Goal: Task Accomplishment & Management: Manage account settings

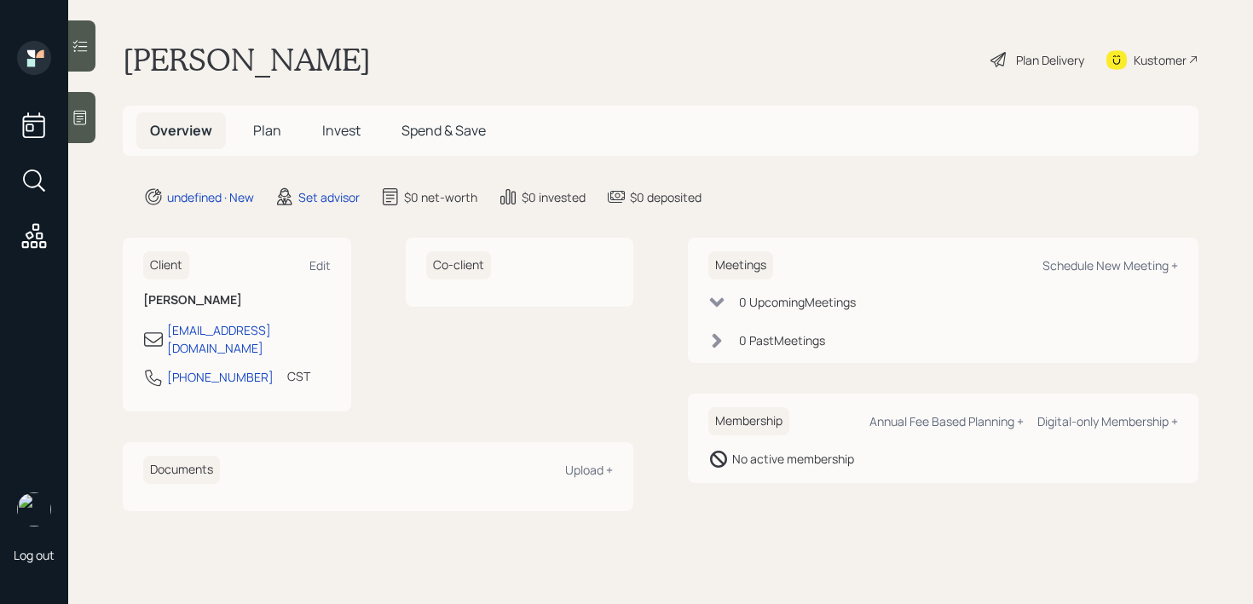
click at [80, 121] on icon at bounding box center [80, 117] width 17 height 17
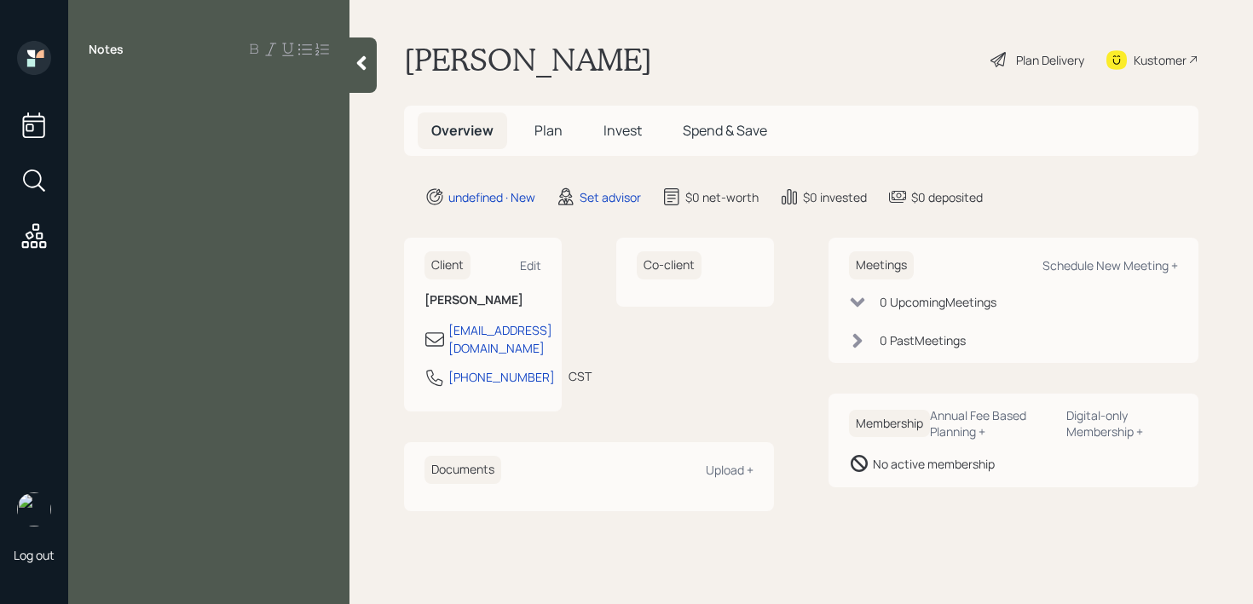
paste div
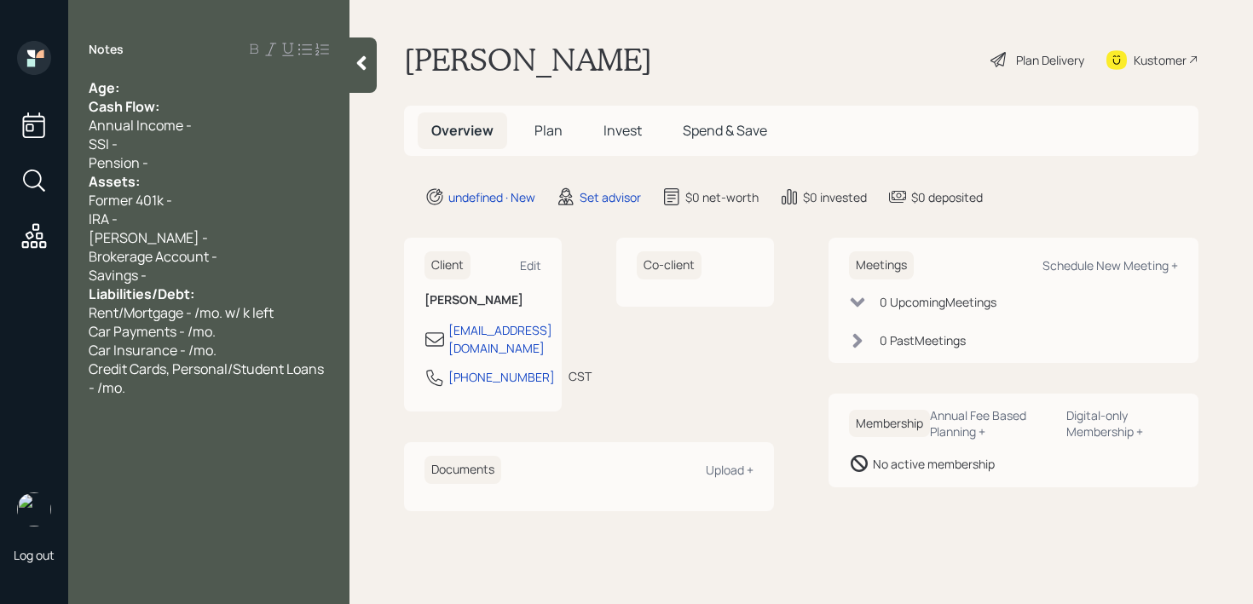
click at [227, 92] on div "Age:" at bounding box center [209, 87] width 240 height 19
click at [238, 236] on div "[PERSON_NAME] -" at bounding box center [209, 237] width 240 height 19
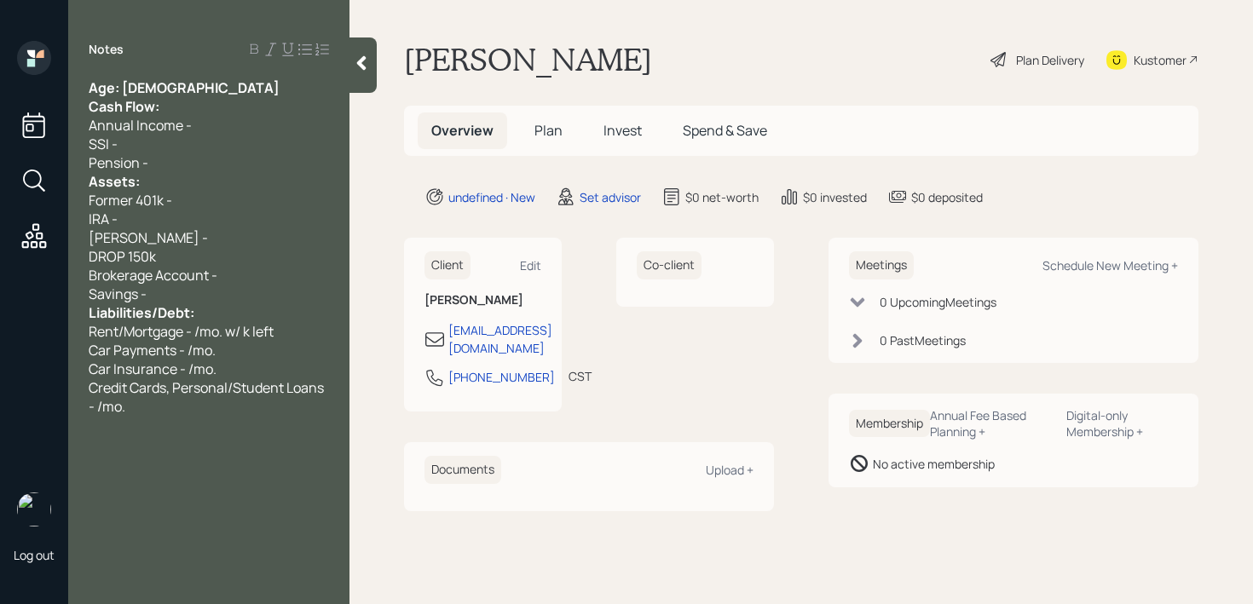
click at [216, 156] on div "Pension -" at bounding box center [209, 162] width 240 height 19
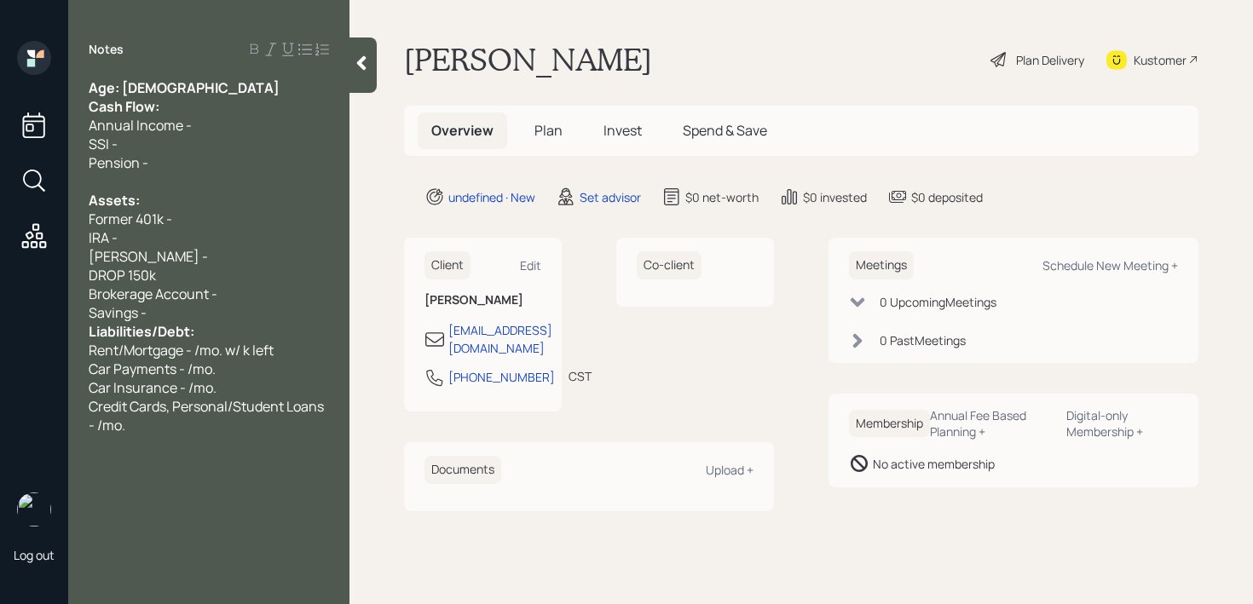
click at [236, 318] on div "Savings -" at bounding box center [209, 312] width 240 height 19
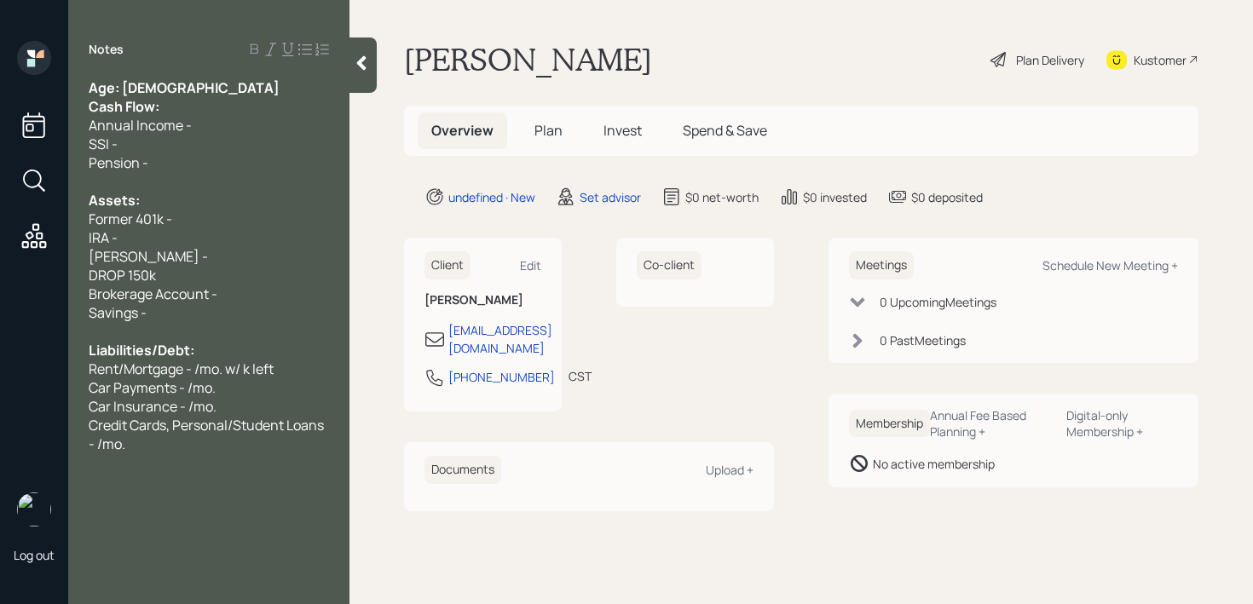
click at [199, 116] on div "Annual Income -" at bounding box center [209, 125] width 240 height 19
click at [209, 103] on div "Cash Flow:" at bounding box center [209, 106] width 240 height 19
click at [210, 73] on div "Notes Age: [DEMOGRAPHIC_DATA] Cash Flow: Annual Income - SSI - Pension - Assets…" at bounding box center [208, 312] width 281 height 543
click at [206, 79] on div "Age: [DEMOGRAPHIC_DATA]" at bounding box center [209, 87] width 240 height 19
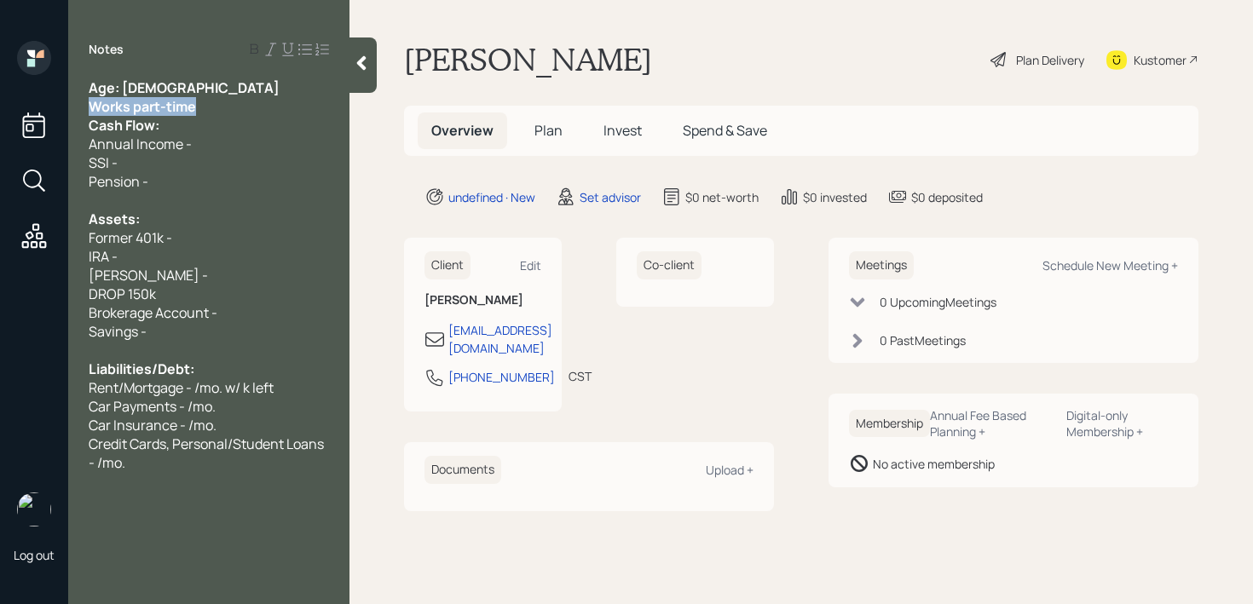
drag, startPoint x: 216, startPoint y: 108, endPoint x: 0, endPoint y: 108, distance: 215.6
click at [0, 108] on div "Log out Notes Age: [DEMOGRAPHIC_DATA] Works part-time Cash Flow: Annual Income …" at bounding box center [626, 302] width 1253 height 604
click at [211, 118] on div "Cash Flow:" at bounding box center [209, 125] width 240 height 19
click at [231, 111] on div "Works part-time" at bounding box center [209, 106] width 240 height 19
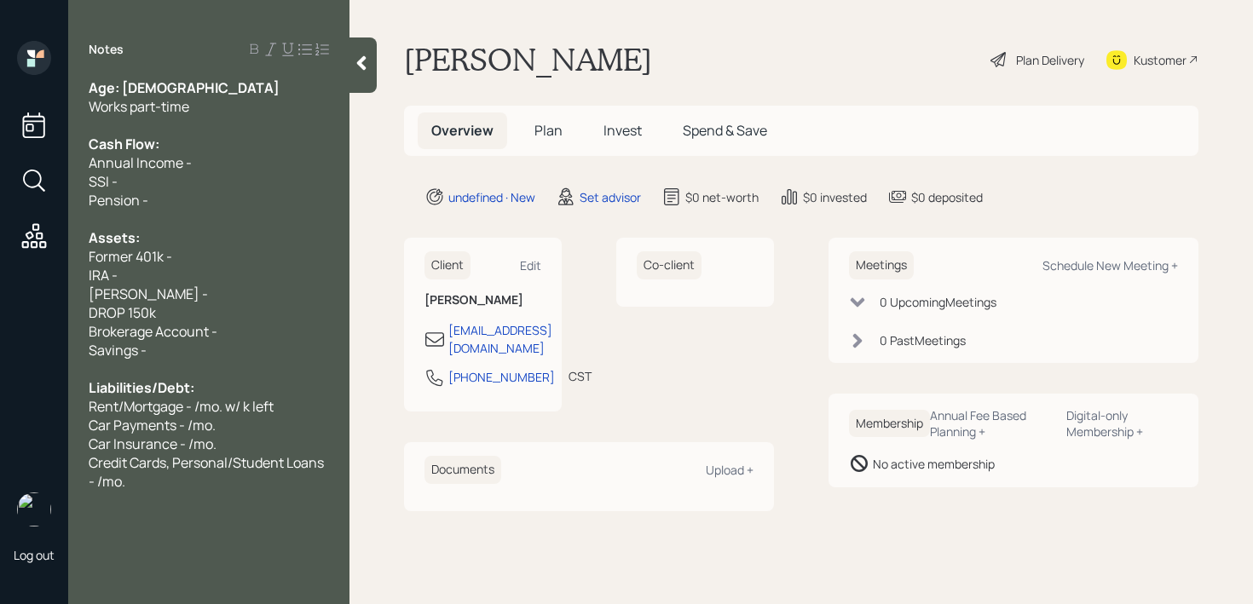
click at [222, 154] on div "Annual Income -" at bounding box center [209, 162] width 240 height 19
click at [222, 179] on div "SSI -" at bounding box center [209, 181] width 240 height 19
click at [207, 147] on div "Cash Flow:" at bounding box center [209, 144] width 240 height 19
click at [207, 167] on div "Annual Income -" at bounding box center [209, 162] width 240 height 19
click at [191, 197] on div "Pension -" at bounding box center [209, 200] width 240 height 19
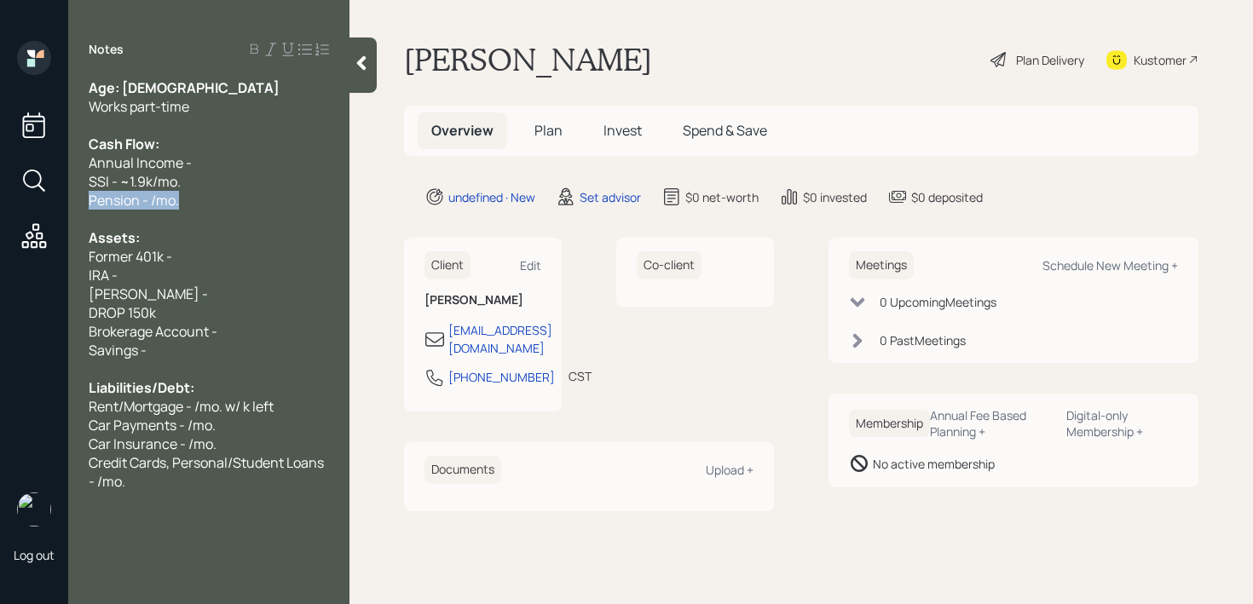
drag, startPoint x: 203, startPoint y: 194, endPoint x: 0, endPoint y: 193, distance: 202.8
click at [0, 193] on div "Log out Notes Age: [DEMOGRAPHIC_DATA] Works part-time Cash Flow: Annual Income …" at bounding box center [626, 302] width 1253 height 604
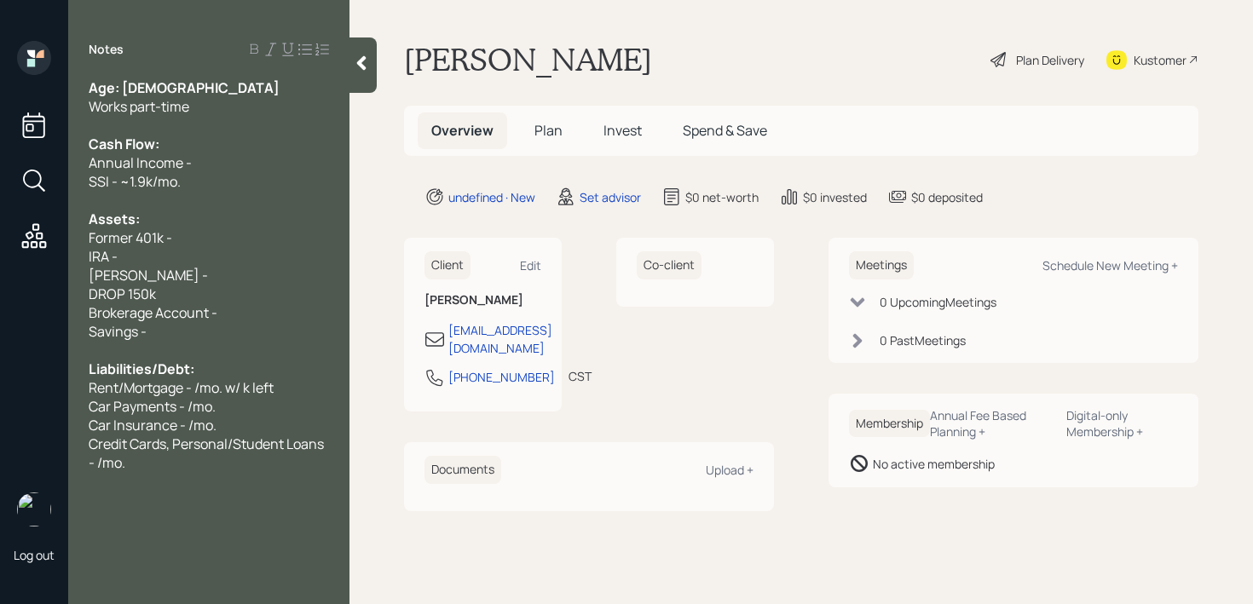
click at [212, 230] on div "Former 401k -" at bounding box center [209, 237] width 240 height 19
click at [222, 242] on div "Former 401k -" at bounding box center [209, 237] width 240 height 19
click at [222, 244] on div "Former 401k -" at bounding box center [209, 237] width 240 height 19
click at [222, 245] on div "Former 401k -" at bounding box center [209, 237] width 240 height 19
click at [228, 233] on div "Former 401k -" at bounding box center [209, 237] width 240 height 19
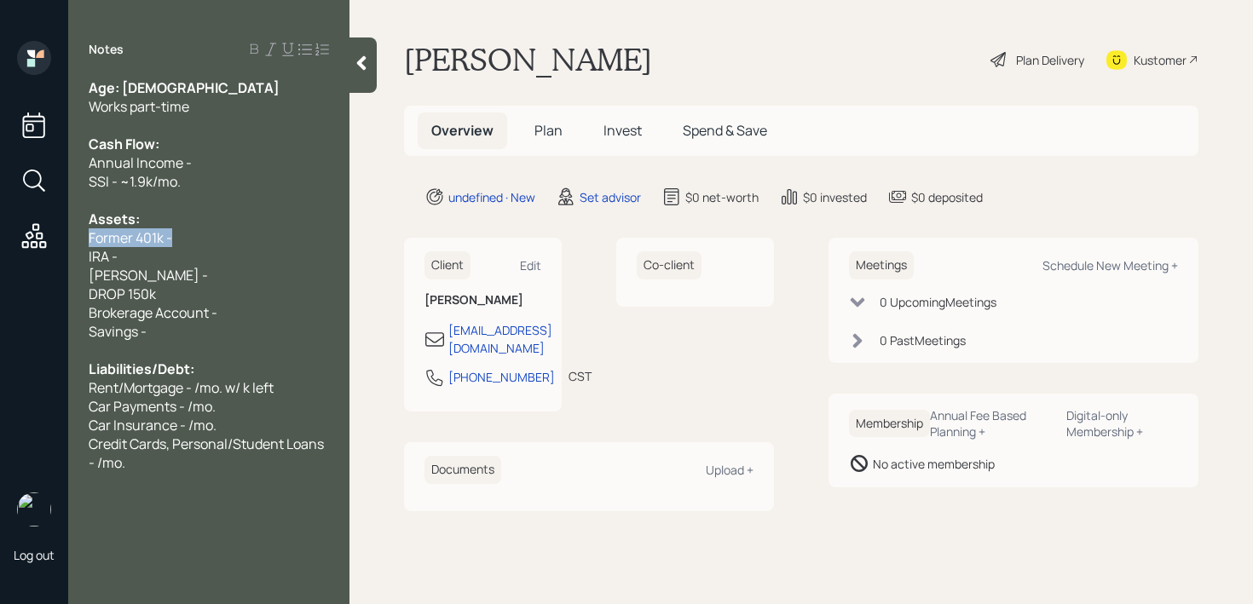
drag, startPoint x: 228, startPoint y: 233, endPoint x: 0, endPoint y: 233, distance: 227.5
click at [0, 233] on div "Log out Notes Age: [DEMOGRAPHIC_DATA] Works part-time Cash Flow: Annual Income …" at bounding box center [626, 302] width 1253 height 604
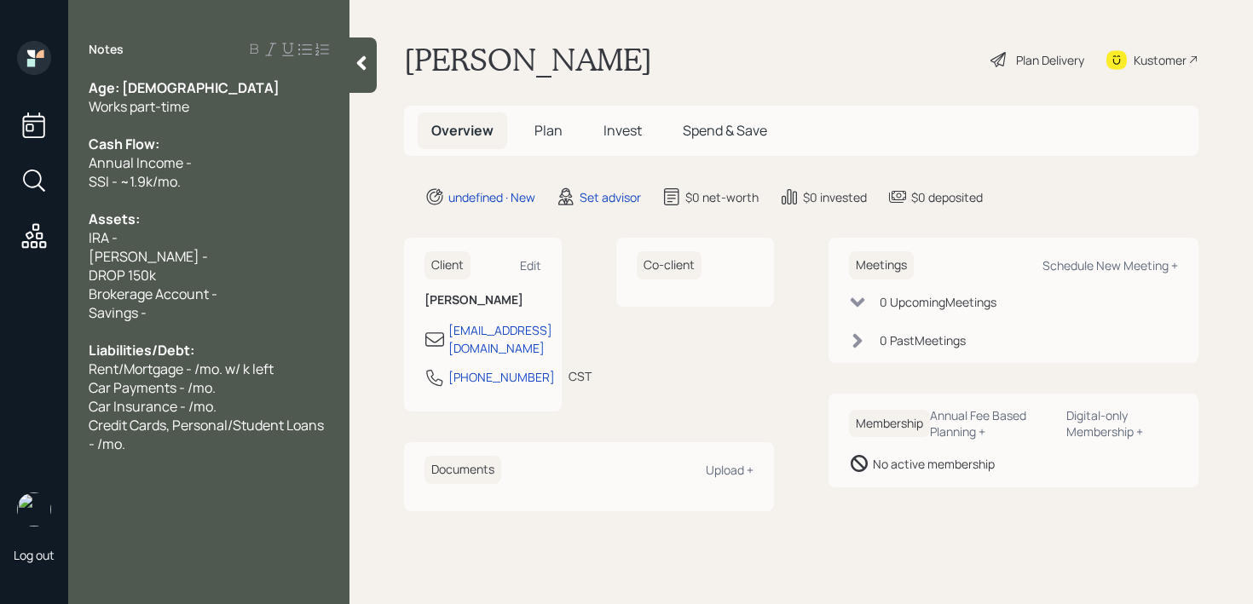
click at [125, 242] on div "IRA -" at bounding box center [209, 237] width 240 height 19
drag, startPoint x: 158, startPoint y: 250, endPoint x: 66, endPoint y: 234, distance: 92.6
click at [66, 234] on div "Log out Notes Age: [DEMOGRAPHIC_DATA] Works part-time Cash Flow: Annual Income …" at bounding box center [626, 302] width 1253 height 604
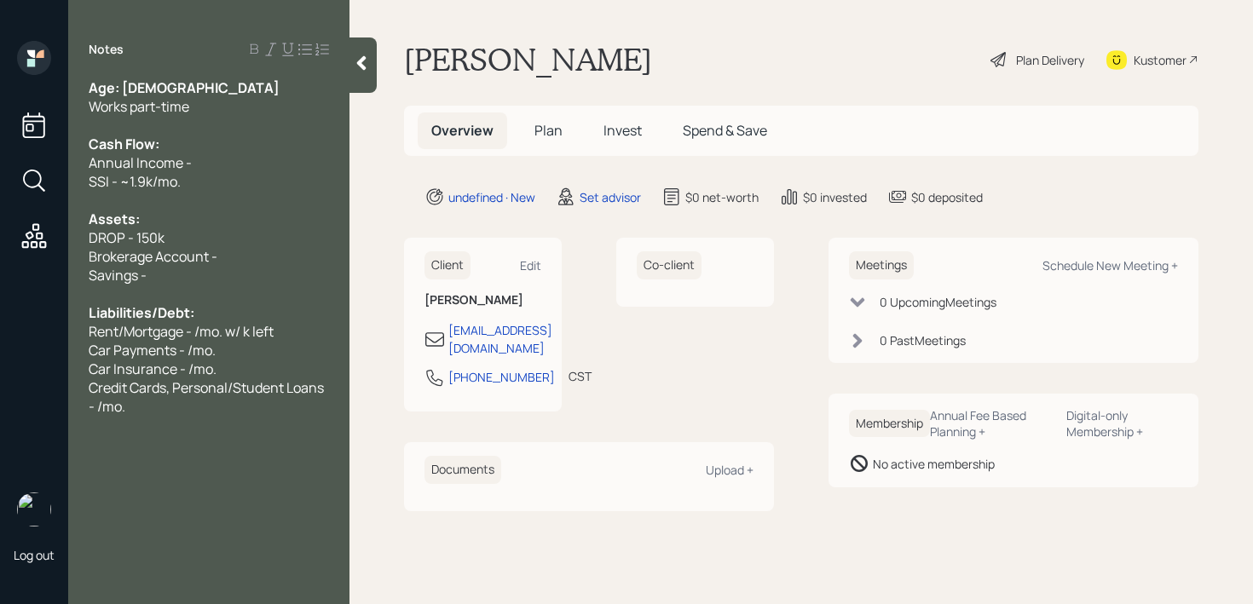
drag, startPoint x: 147, startPoint y: 205, endPoint x: 160, endPoint y: 221, distance: 20.5
click at [147, 205] on div at bounding box center [209, 200] width 240 height 19
click at [222, 252] on div "Brokerage Account -" at bounding box center [209, 256] width 240 height 19
click at [235, 275] on div "Savings -" at bounding box center [209, 275] width 240 height 19
click at [254, 259] on div "Brokerage Account -" at bounding box center [209, 256] width 240 height 19
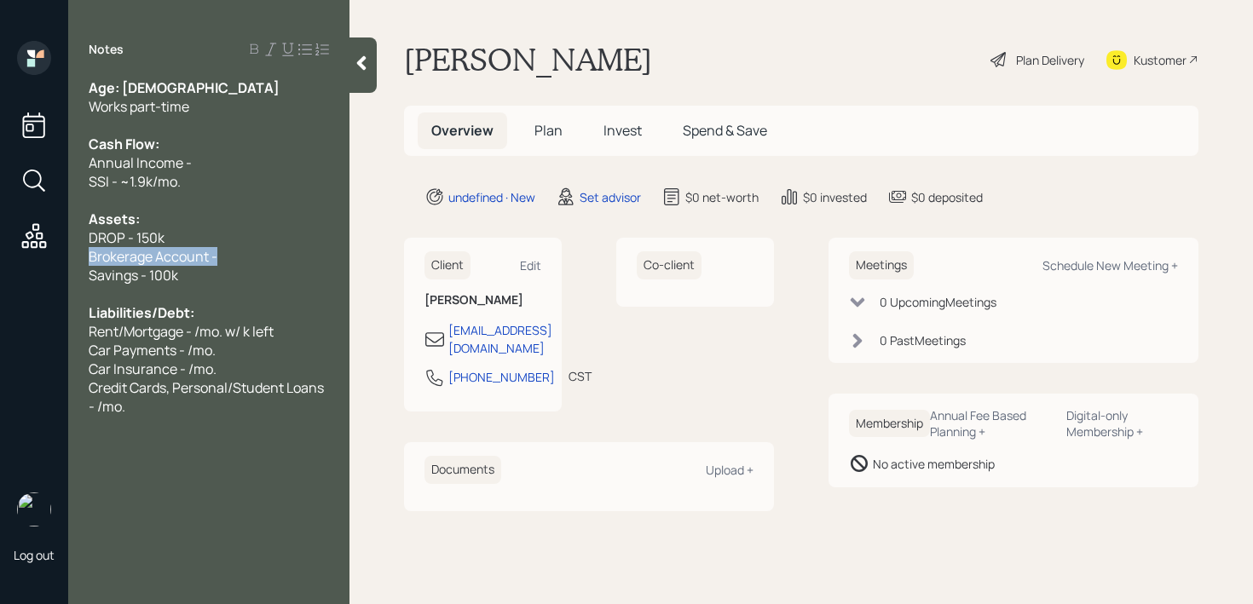
drag, startPoint x: 281, startPoint y: 258, endPoint x: 16, endPoint y: 260, distance: 265.1
click at [16, 260] on div "Log out Notes Age: [DEMOGRAPHIC_DATA] Works part-time Cash Flow: Annual Income …" at bounding box center [626, 302] width 1253 height 604
click at [216, 263] on span "Brokerage Account -" at bounding box center [153, 256] width 129 height 19
click at [256, 257] on div "Brokerage Account -" at bounding box center [209, 256] width 240 height 19
drag, startPoint x: 124, startPoint y: 255, endPoint x: 0, endPoint y: 255, distance: 123.6
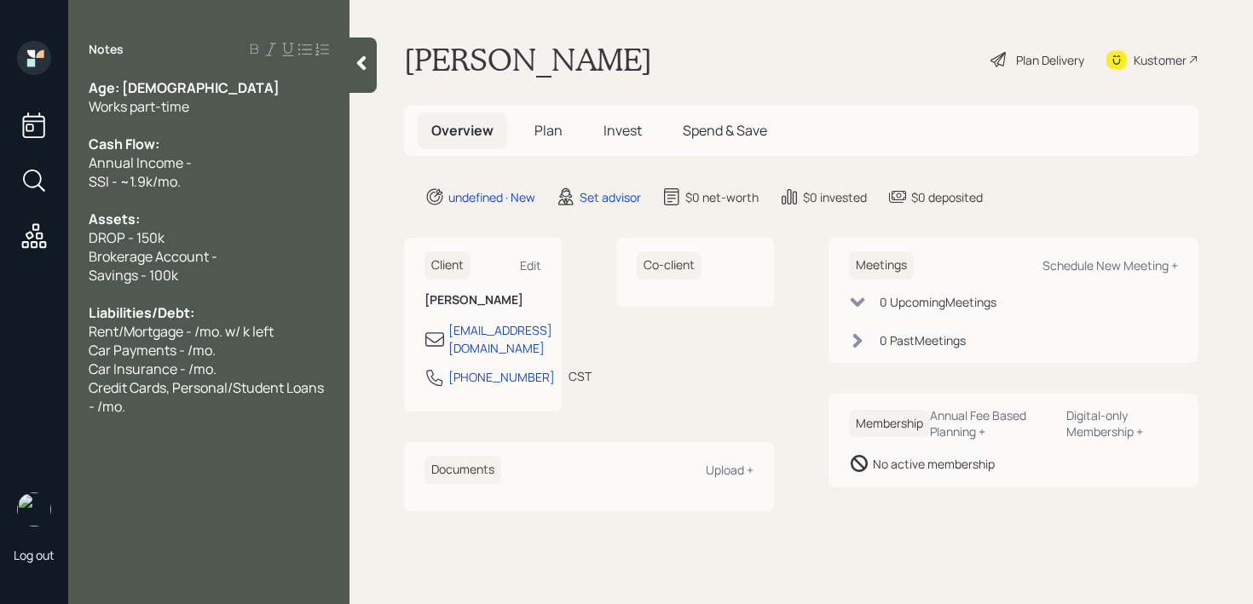
click at [0, 255] on div "Log out Notes Age: [DEMOGRAPHIC_DATA] Works part-time Cash Flow: Annual Income …" at bounding box center [626, 302] width 1253 height 604
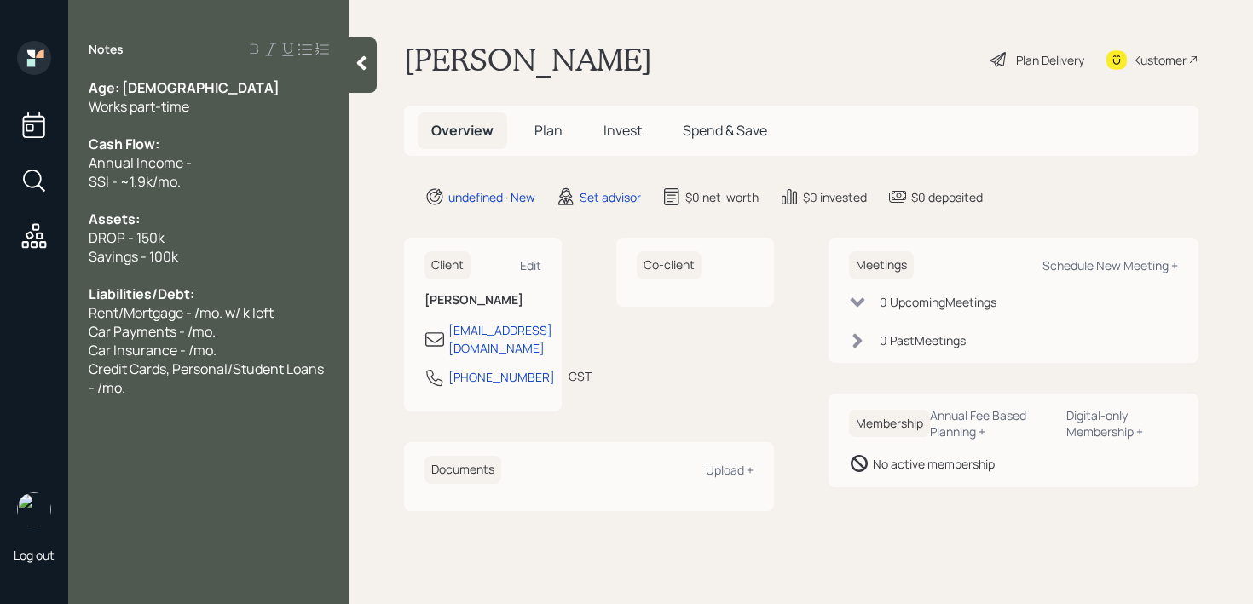
click at [101, 360] on span "Credit Cards, Personal/Student Loans - /mo." at bounding box center [208, 378] width 238 height 37
click at [122, 373] on span "Credit Cards, Personal/Student Loans - /mo." at bounding box center [208, 378] width 238 height 37
click at [126, 386] on div "Credit Cards, Personal/Student Loans - /mo." at bounding box center [209, 378] width 240 height 37
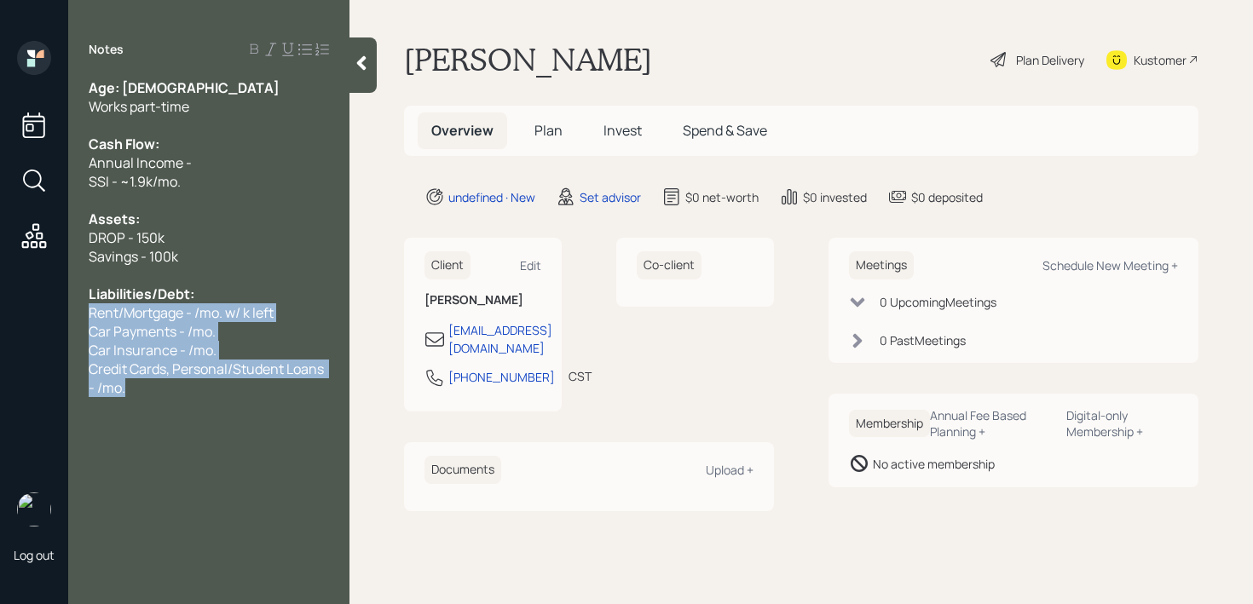
drag, startPoint x: 128, startPoint y: 386, endPoint x: 89, endPoint y: 315, distance: 80.9
click at [89, 315] on div "Age: [DEMOGRAPHIC_DATA] Works part-time Cash Flow: Annual Income - SSI - ~1.9k/…" at bounding box center [208, 237] width 281 height 319
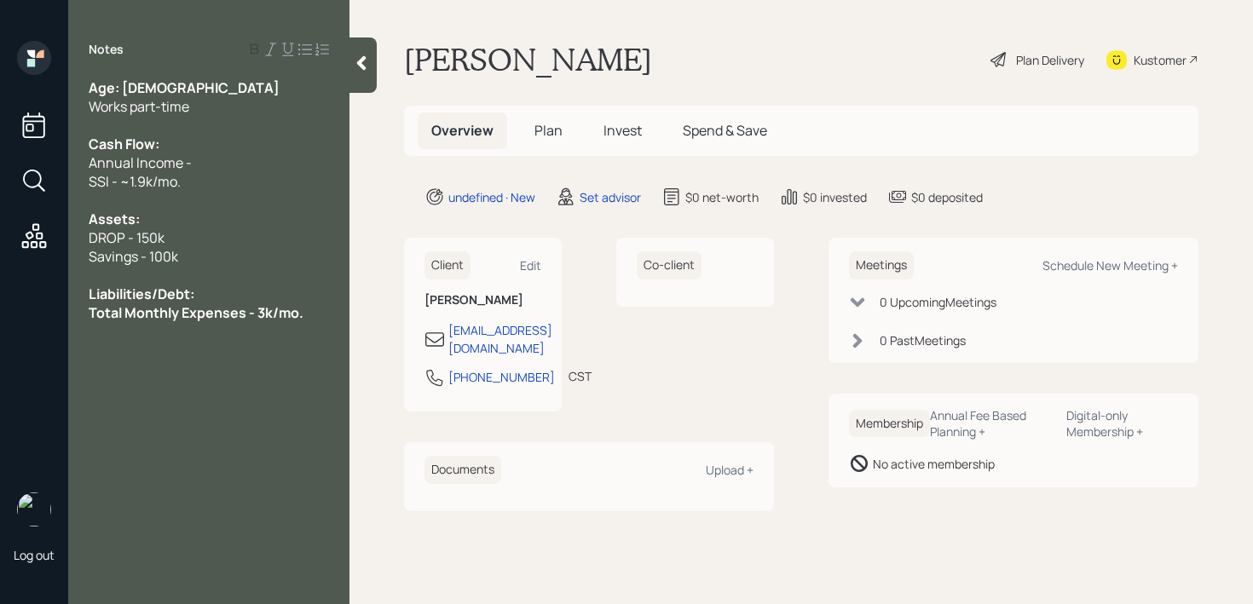
click at [234, 101] on div "Works part-time" at bounding box center [209, 106] width 240 height 19
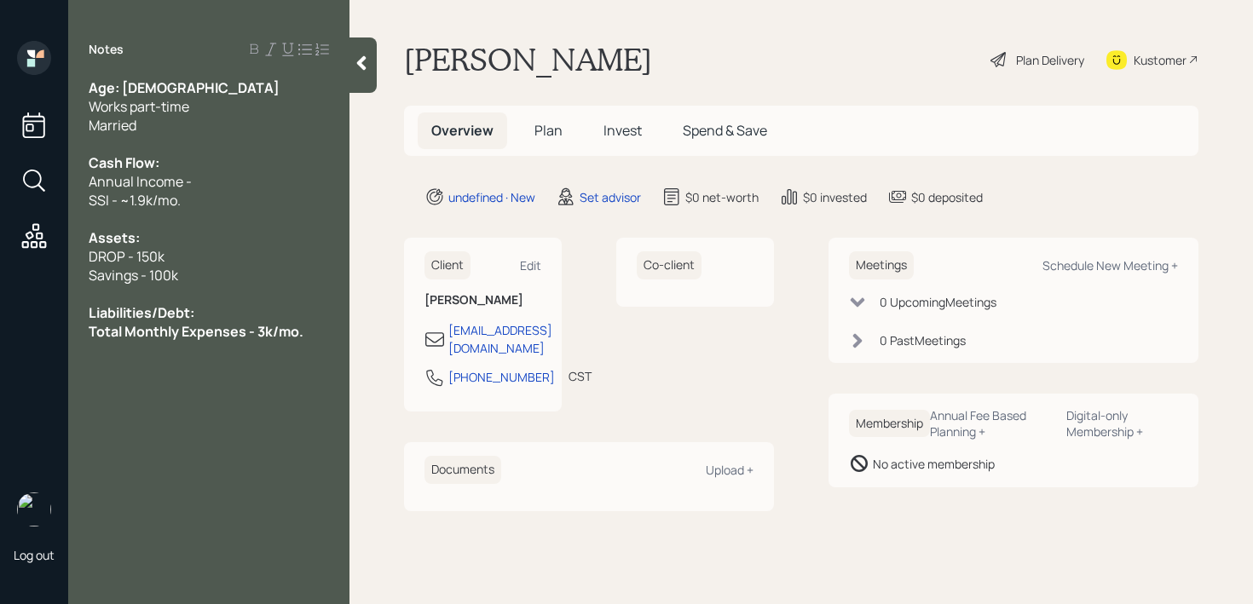
click at [299, 329] on span "Total Monthly Expenses - 3k/mo." at bounding box center [196, 331] width 215 height 19
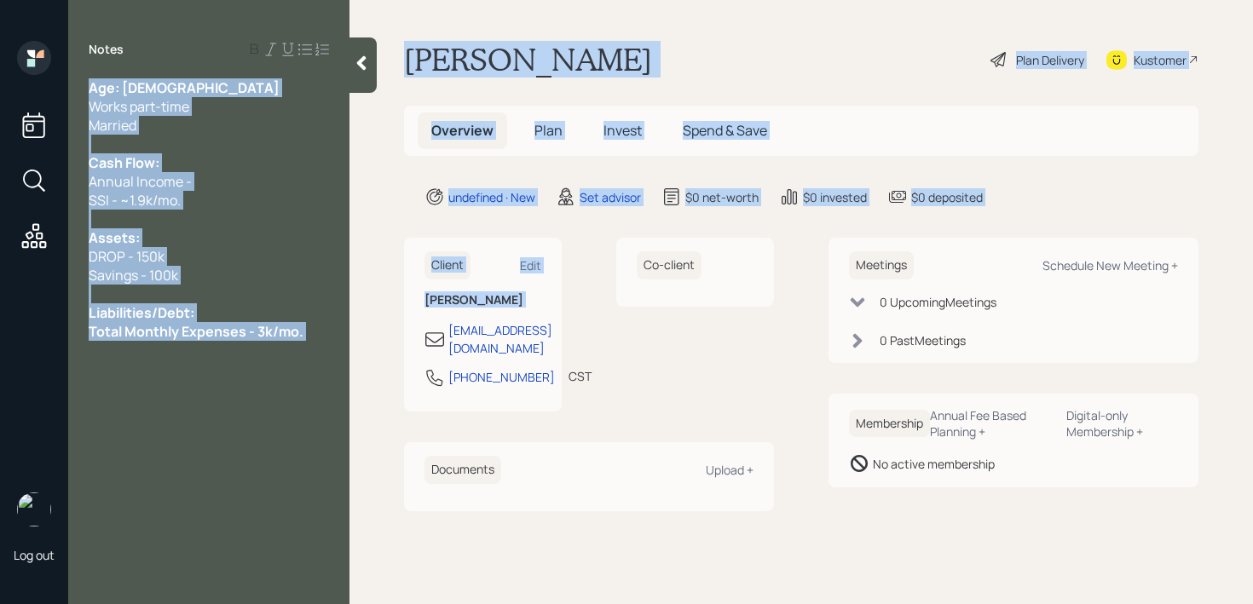
drag, startPoint x: 350, startPoint y: 329, endPoint x: 21, endPoint y: 331, distance: 329.0
click at [21, 331] on div "Log out Notes Age: [DEMOGRAPHIC_DATA] Works part-time Married Cash Flow: Annual…" at bounding box center [626, 302] width 1253 height 604
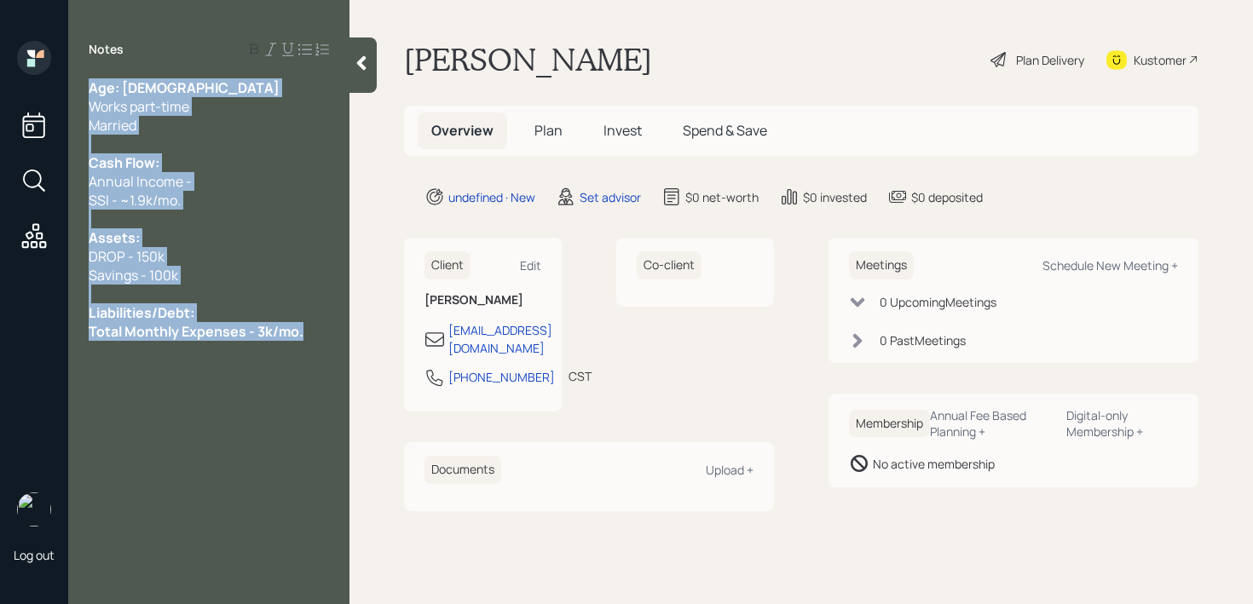
click at [120, 332] on span "Total Monthly Expenses - 3k/mo." at bounding box center [196, 331] width 215 height 19
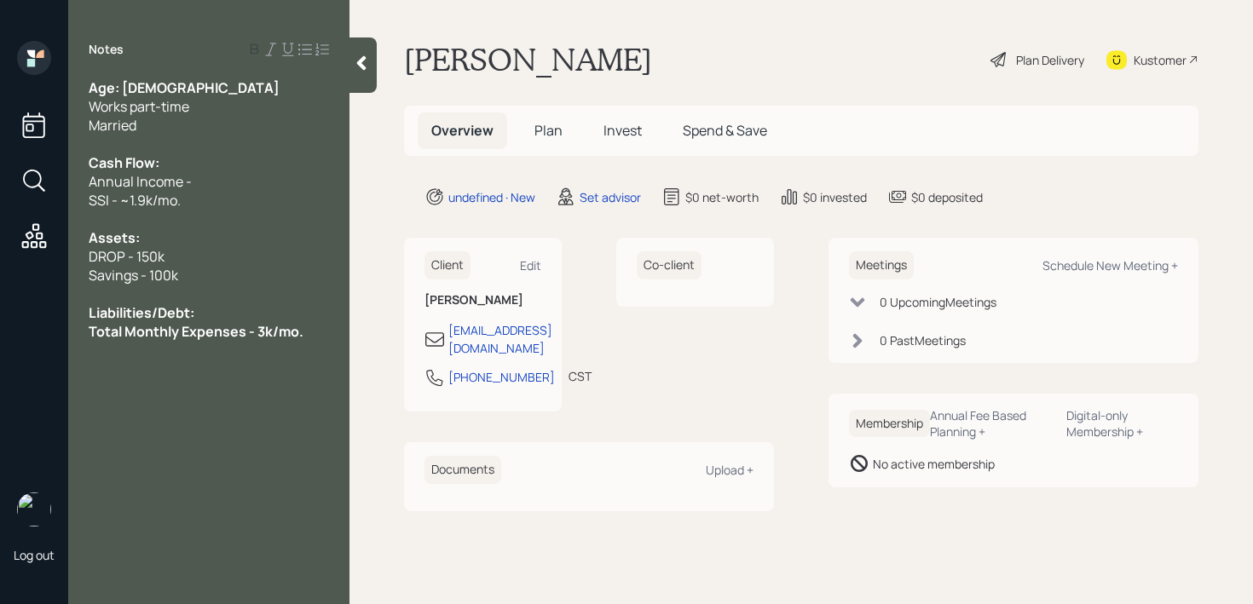
click at [234, 332] on span "Total Monthly Expenses - 3k/mo." at bounding box center [196, 331] width 215 height 19
drag, startPoint x: 320, startPoint y: 333, endPoint x: 0, endPoint y: 333, distance: 320.4
click at [0, 333] on div "Log out Notes Age: [DEMOGRAPHIC_DATA] Works part-time Married Cash Flow: Annual…" at bounding box center [626, 302] width 1253 height 604
click at [268, 339] on span "Total Monthly Expenses - 3k/mo." at bounding box center [189, 331] width 201 height 19
click at [318, 331] on div "Total Monthly Expenses - 3k/mo." at bounding box center [209, 331] width 240 height 19
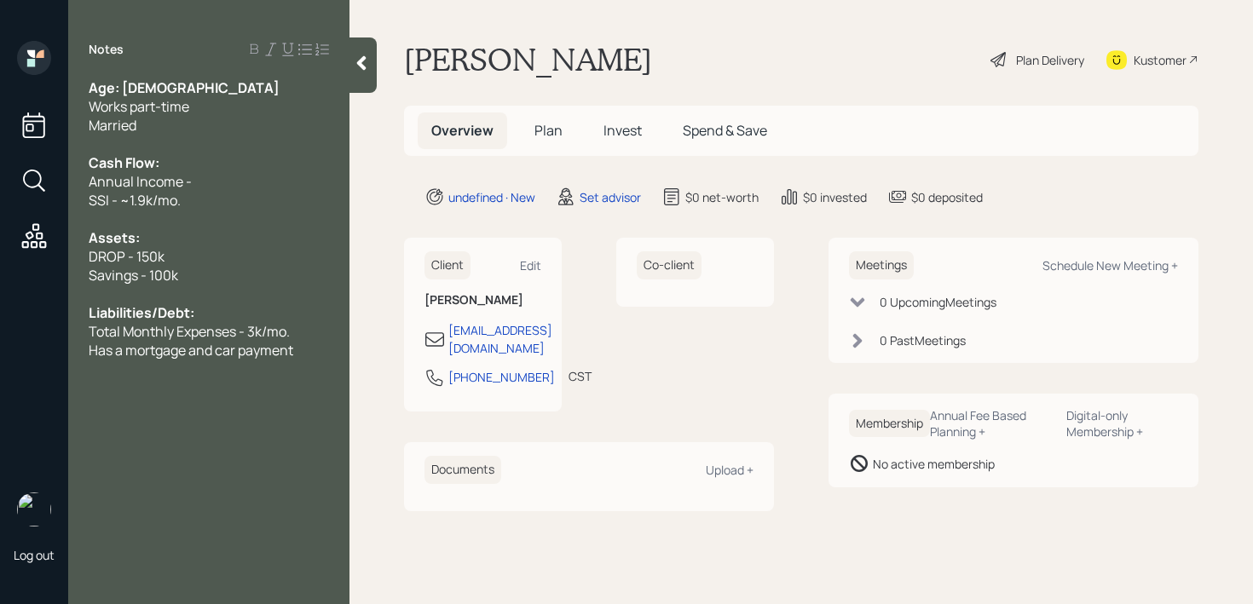
click at [368, 68] on icon at bounding box center [361, 63] width 17 height 17
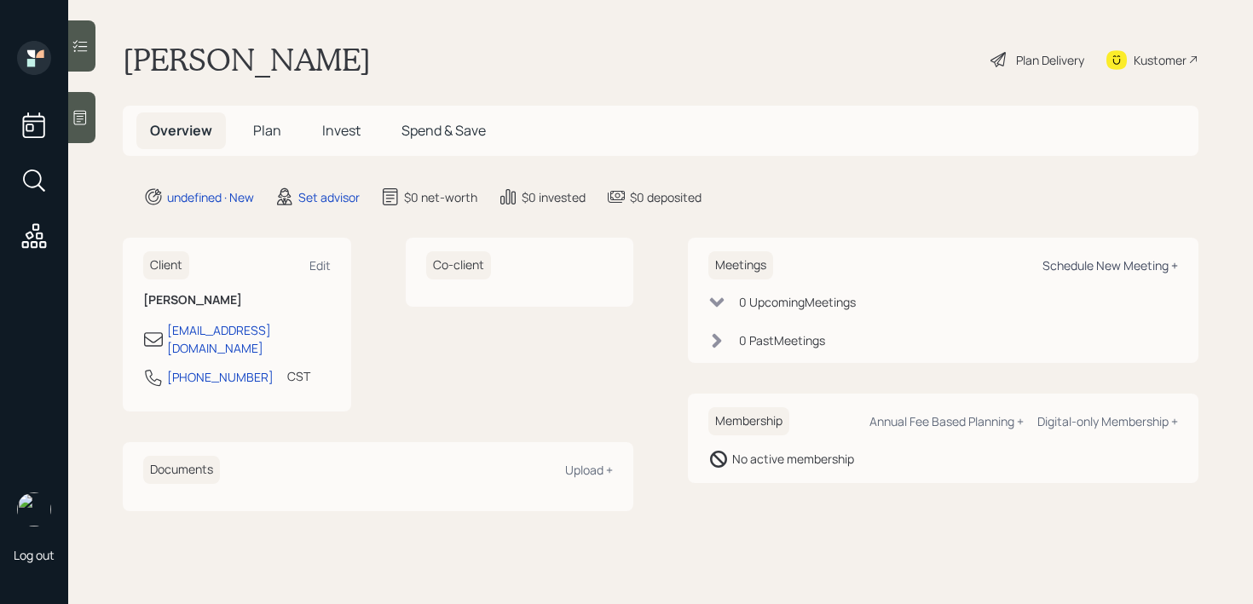
click at [1103, 265] on div "Schedule New Meeting +" at bounding box center [1110, 265] width 136 height 16
select select "round-[PERSON_NAME]"
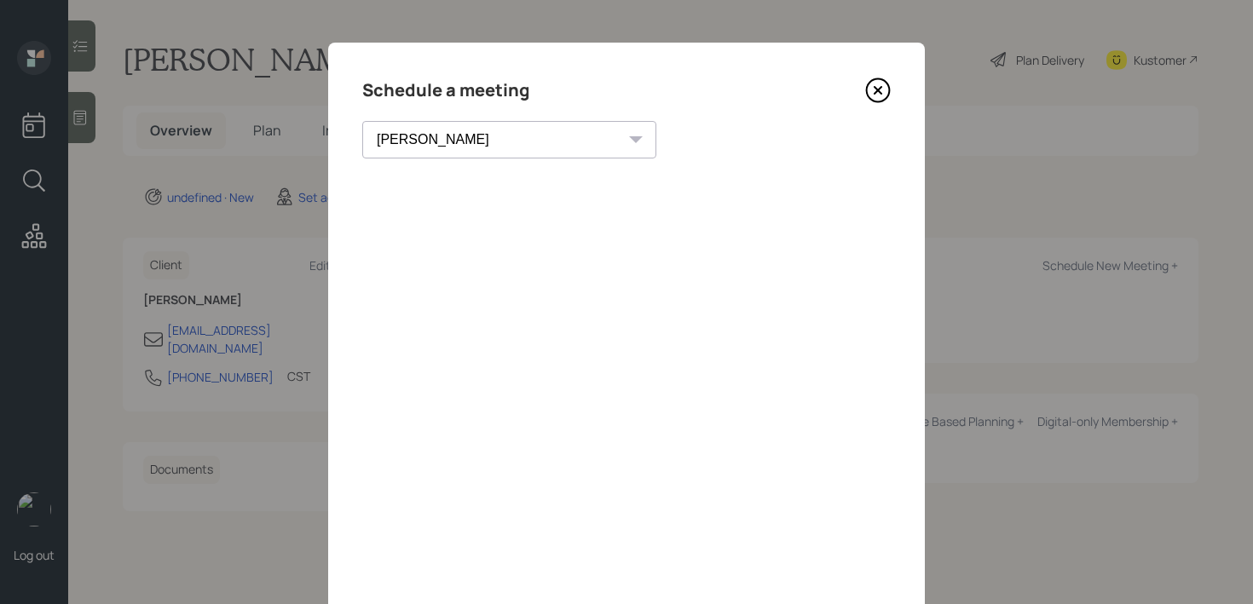
click at [876, 93] on icon at bounding box center [878, 91] width 26 height 26
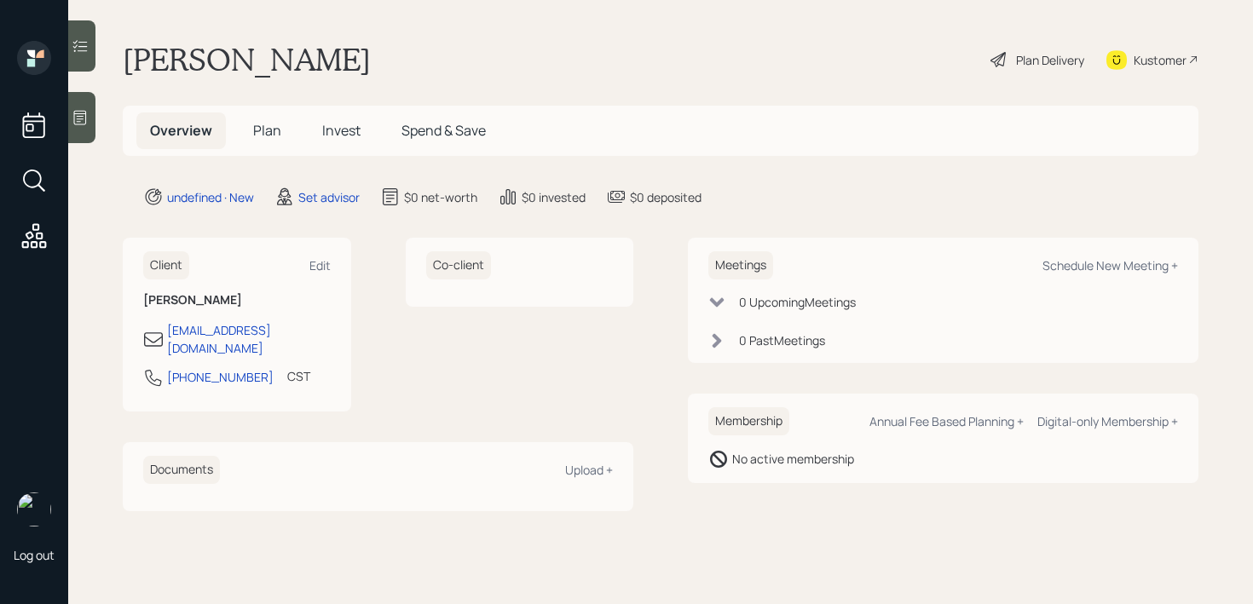
click at [87, 117] on icon at bounding box center [80, 117] width 17 height 17
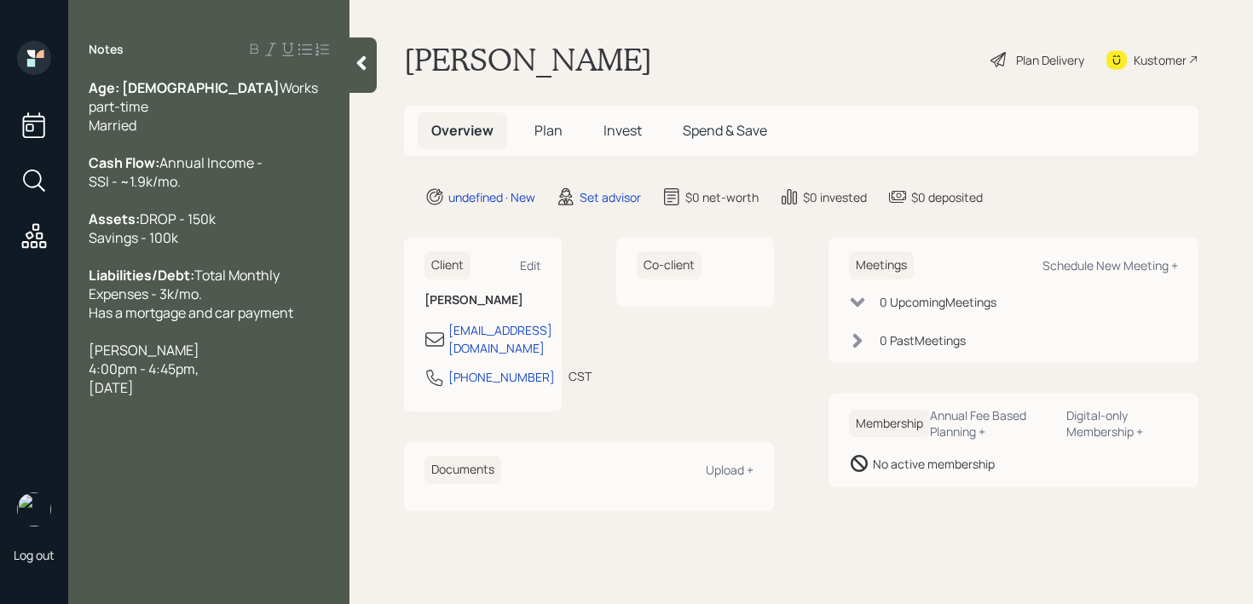
click at [353, 50] on div at bounding box center [362, 64] width 27 height 55
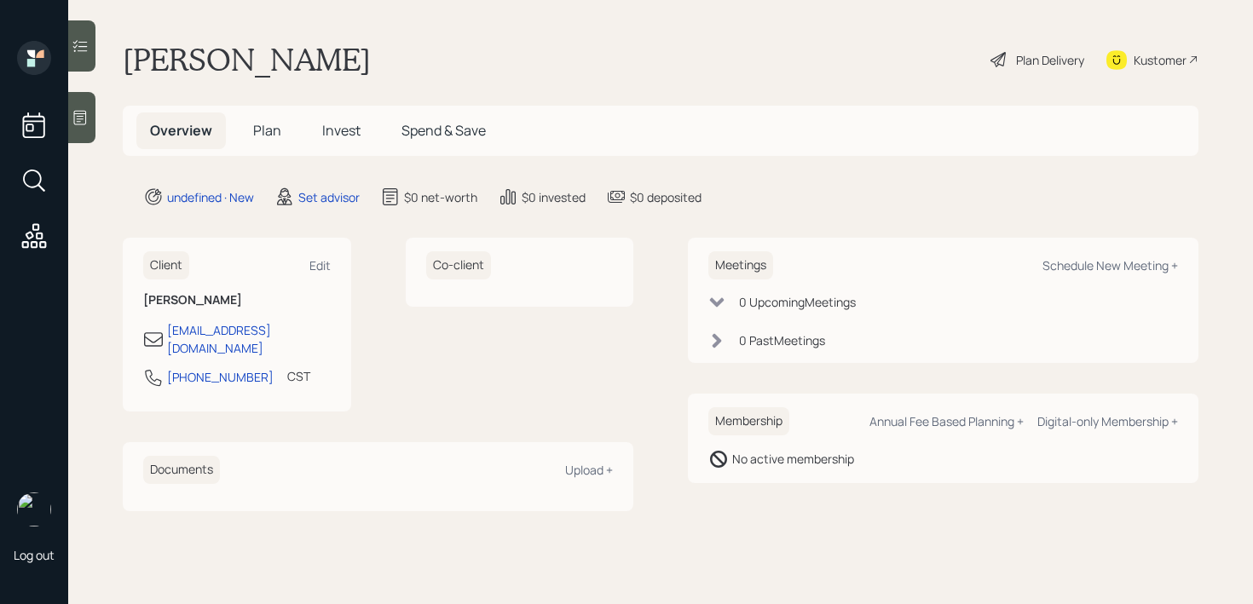
click at [97, 113] on main "[PERSON_NAME] Plan Delivery Kustomer Overview Plan Invest Spend & Save undefine…" at bounding box center [660, 302] width 1185 height 604
click at [81, 113] on icon at bounding box center [80, 118] width 13 height 14
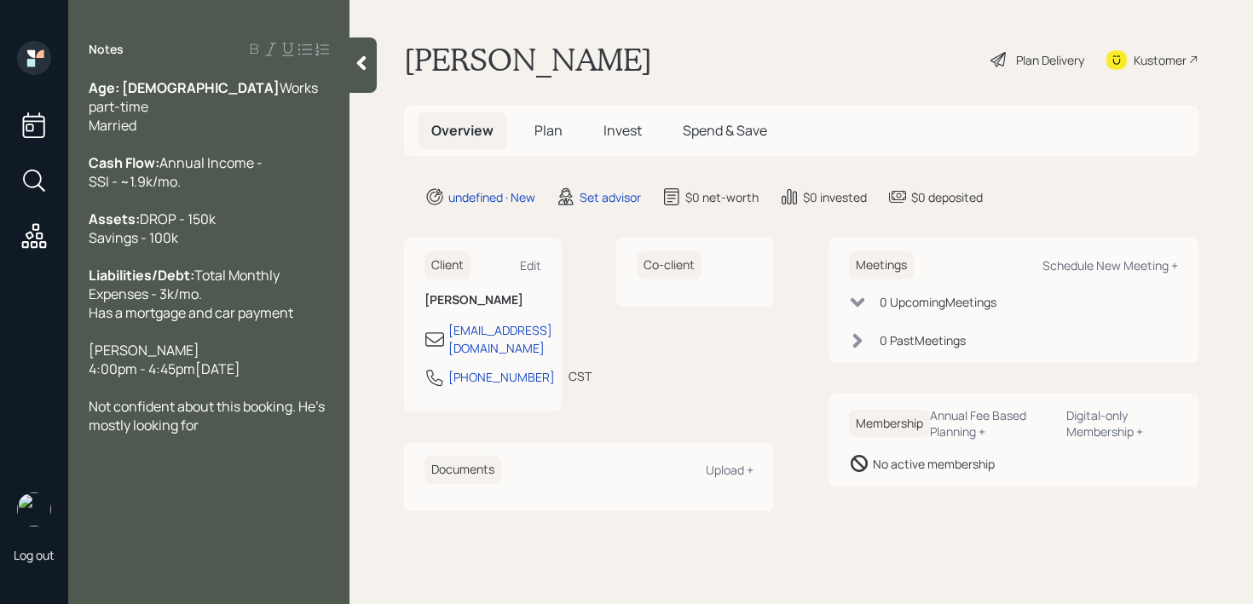
click at [1149, 66] on div "Kustomer" at bounding box center [1159, 60] width 53 height 18
